Goal: Download file/media

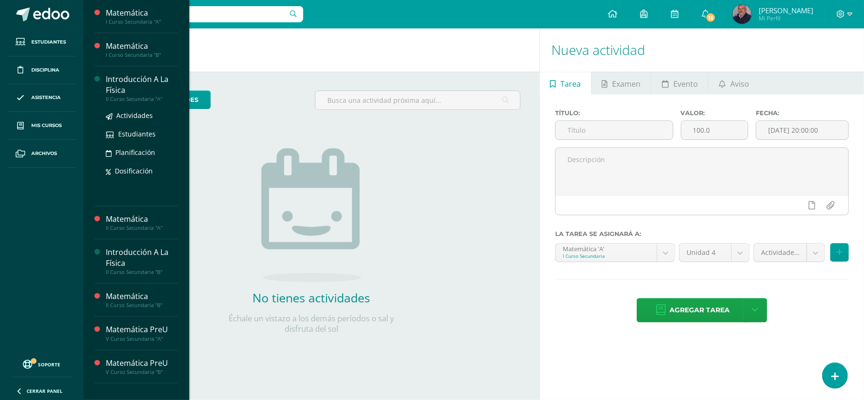
click at [136, 92] on div "Introducción A La Física" at bounding box center [142, 85] width 72 height 22
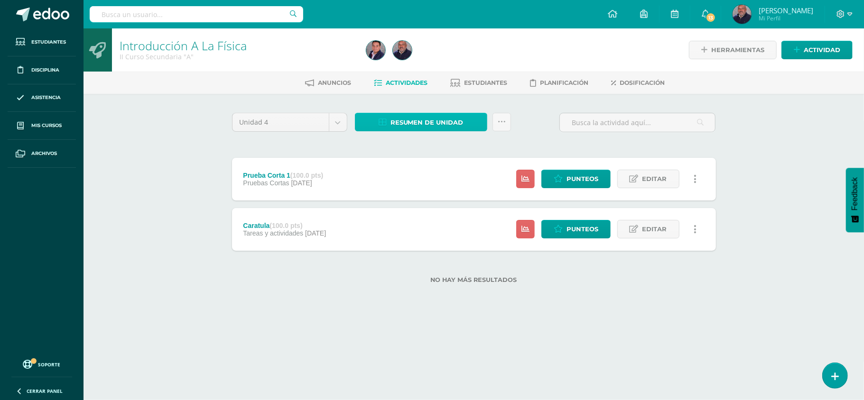
click at [434, 122] on span "Resumen de unidad" at bounding box center [427, 123] width 73 height 18
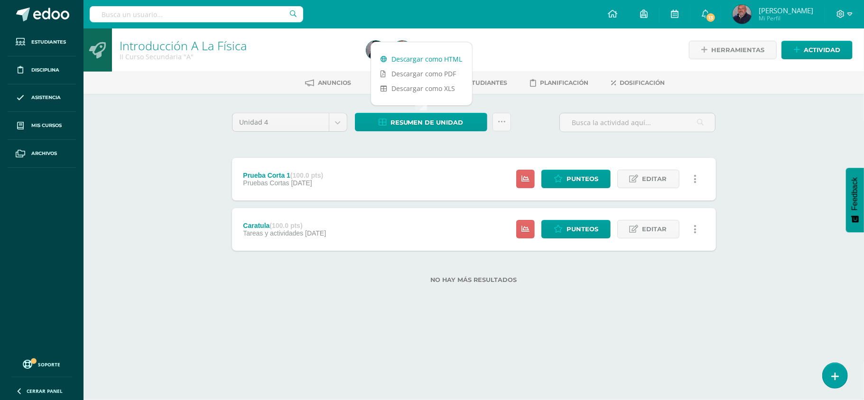
click at [427, 59] on link "Descargar como HTML" at bounding box center [421, 59] width 101 height 15
